Goal: Information Seeking & Learning: Learn about a topic

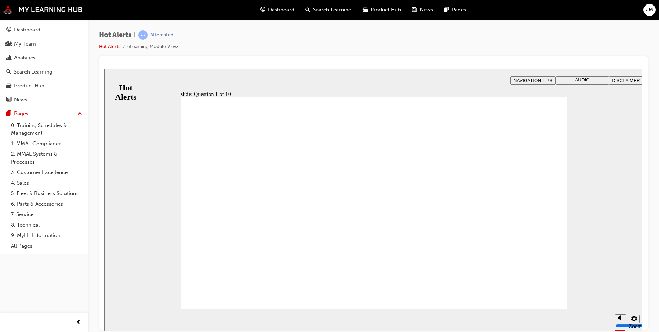
checkbox input "true"
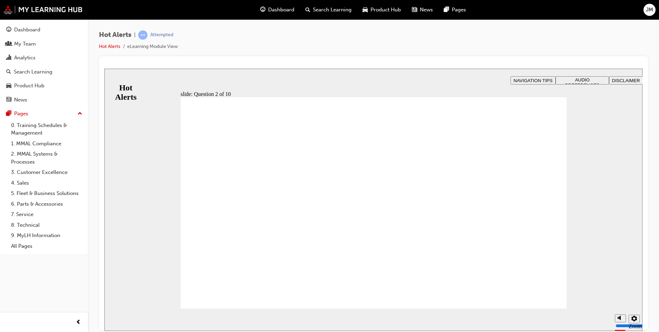
drag, startPoint x: 449, startPoint y: 224, endPoint x: 308, endPoint y: 249, distance: 143.2
drag, startPoint x: 424, startPoint y: 270, endPoint x: 300, endPoint y: 224, distance: 131.7
drag, startPoint x: 427, startPoint y: 242, endPoint x: 311, endPoint y: 192, distance: 127.0
drag, startPoint x: 462, startPoint y: 204, endPoint x: 311, endPoint y: 249, distance: 157.7
drag, startPoint x: 382, startPoint y: 226, endPoint x: 237, endPoint y: 272, distance: 152.0
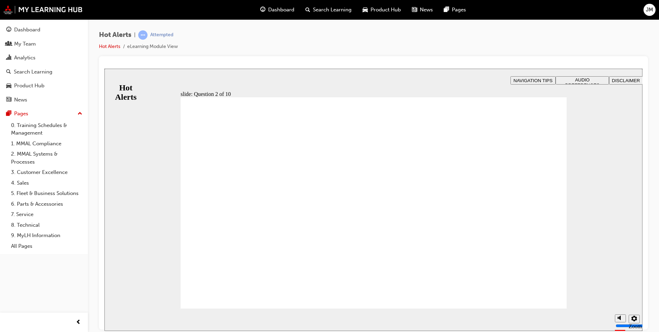
drag, startPoint x: 404, startPoint y: 174, endPoint x: 260, endPoint y: 213, distance: 149.0
drag, startPoint x: 261, startPoint y: 199, endPoint x: 261, endPoint y: 176, distance: 22.7
drag, startPoint x: 406, startPoint y: 262, endPoint x: 267, endPoint y: 200, distance: 151.8
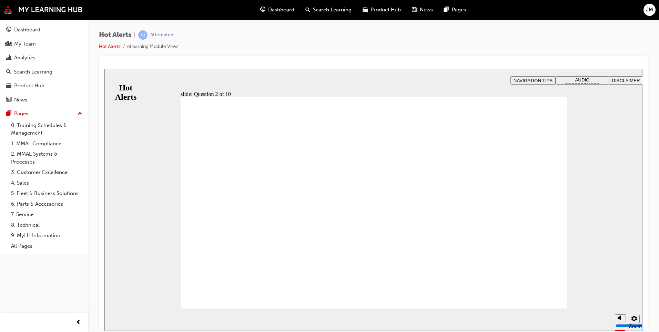
checkbox input "true"
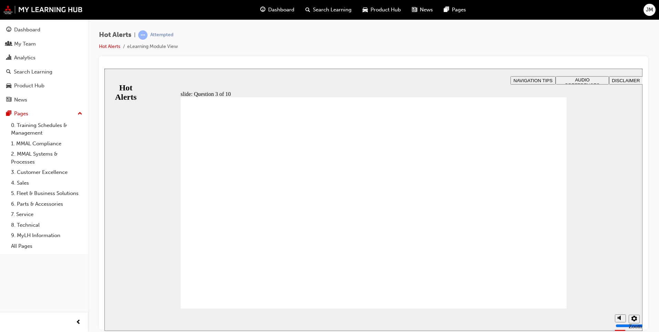
checkbox input "true"
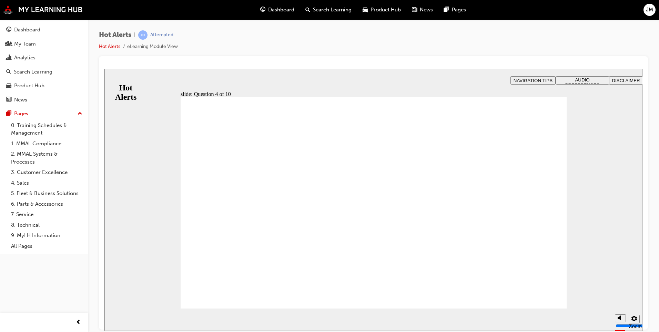
checkbox input "true"
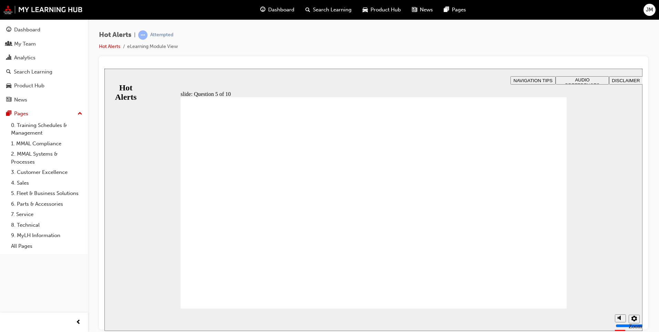
checkbox input "true"
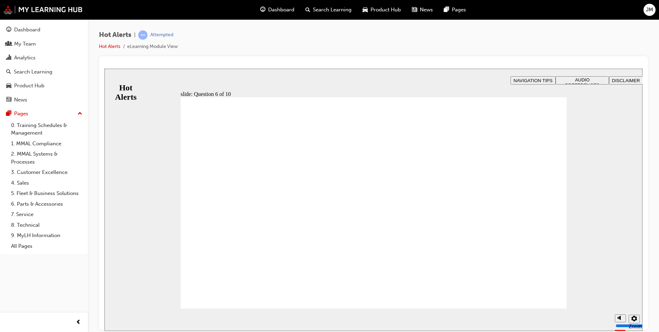
checkbox input "true"
drag, startPoint x: 402, startPoint y: 206, endPoint x: 401, endPoint y: 189, distance: 17.6
checkbox input "true"
